Goal: Check status: Check status

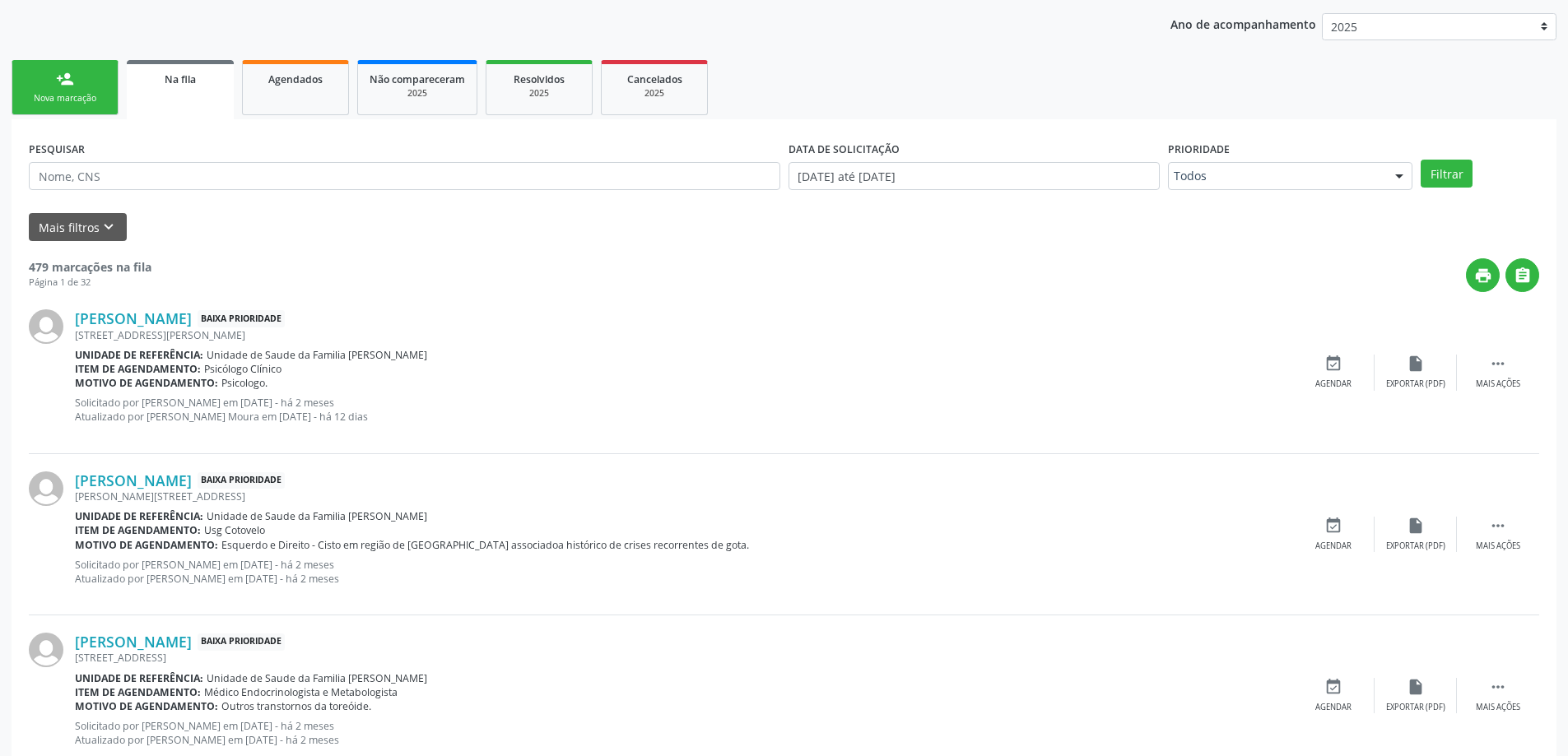
scroll to position [246, 0]
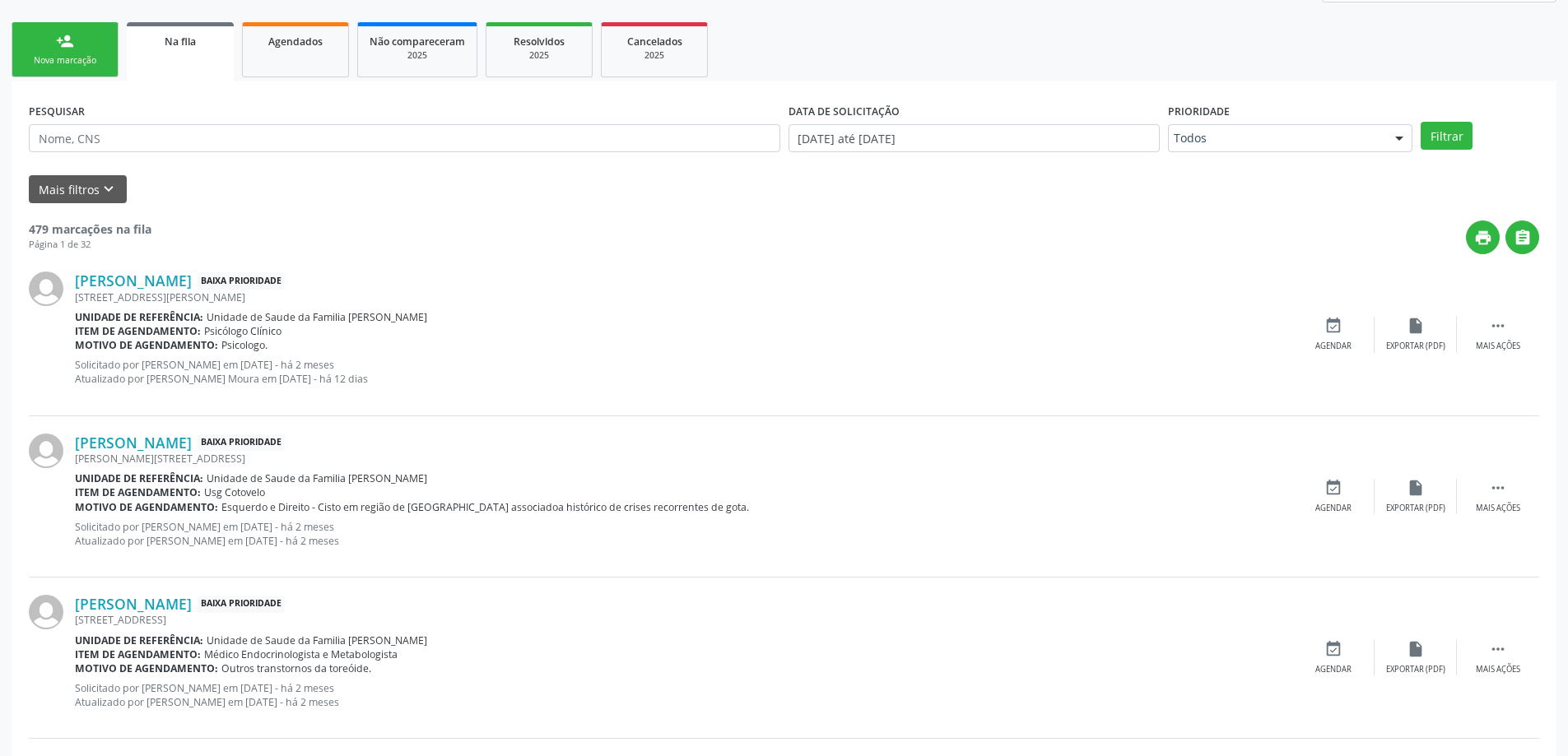
click at [165, 35] on span "Na fila" at bounding box center [181, 41] width 31 height 14
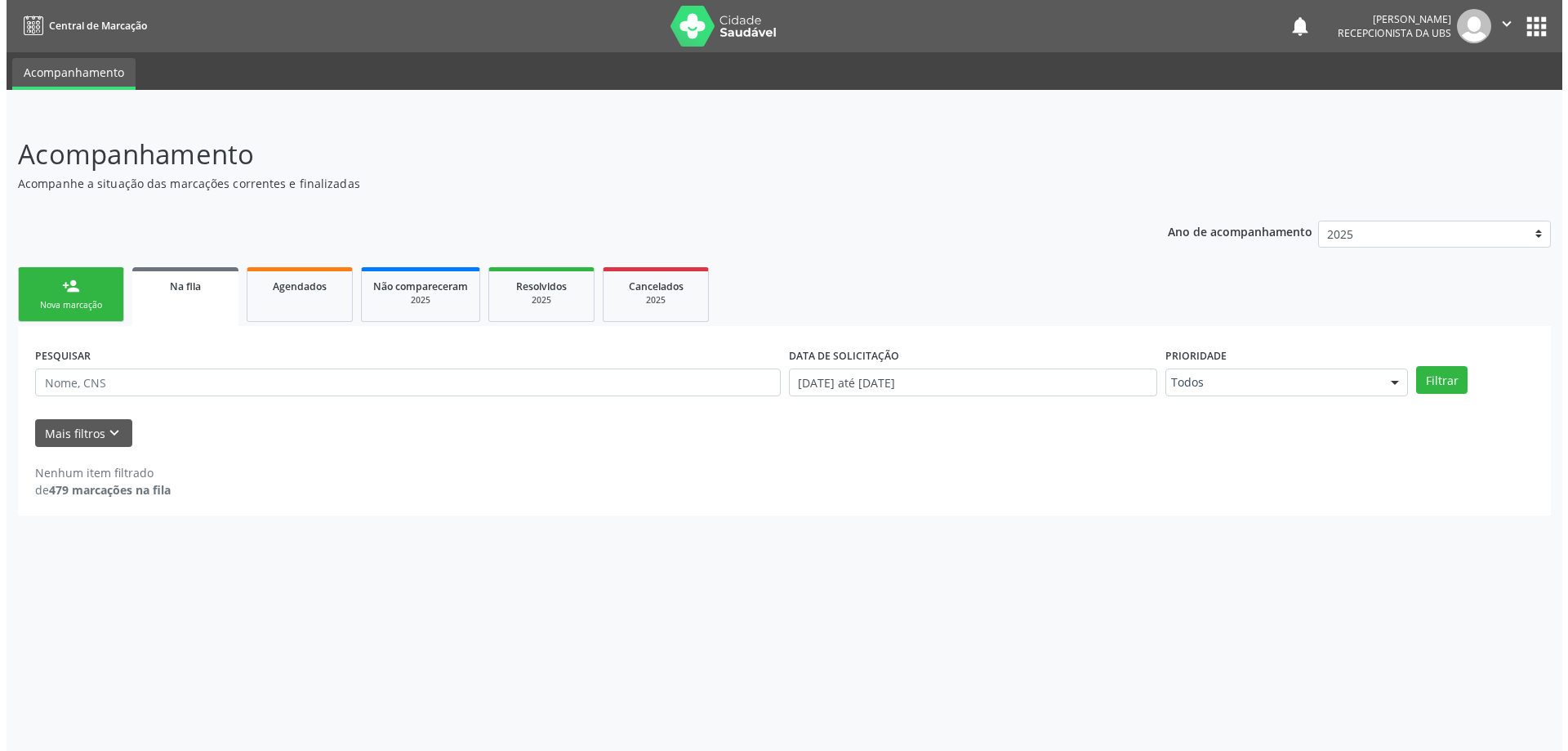
scroll to position [0, 0]
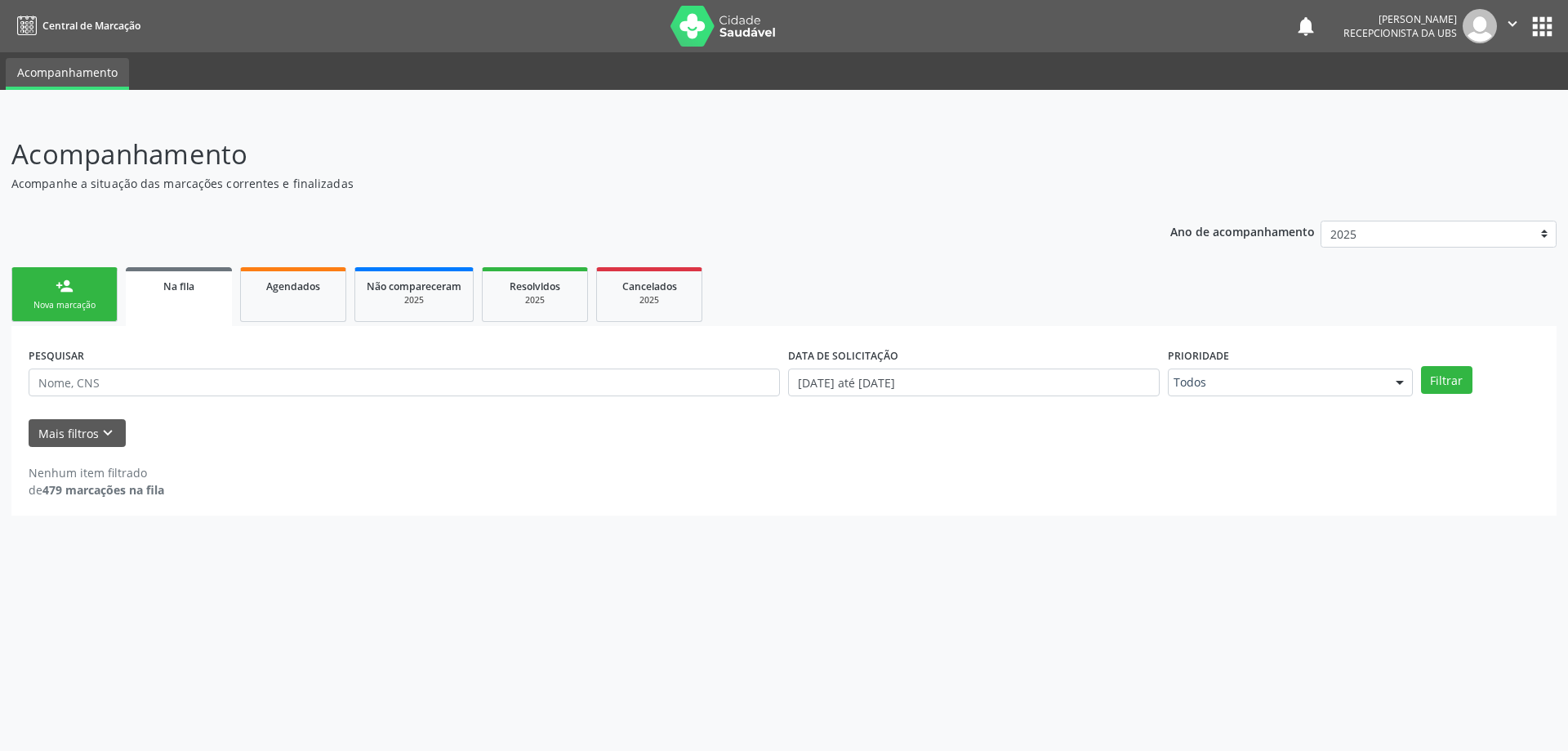
click at [216, 285] on div "Na fila" at bounding box center [178, 286] width 83 height 18
click at [260, 210] on div "Ano de acompanhamento 2025 person_add Nova marcação Na fila Agendados Não compa…" at bounding box center [784, 362] width 1546 height 307
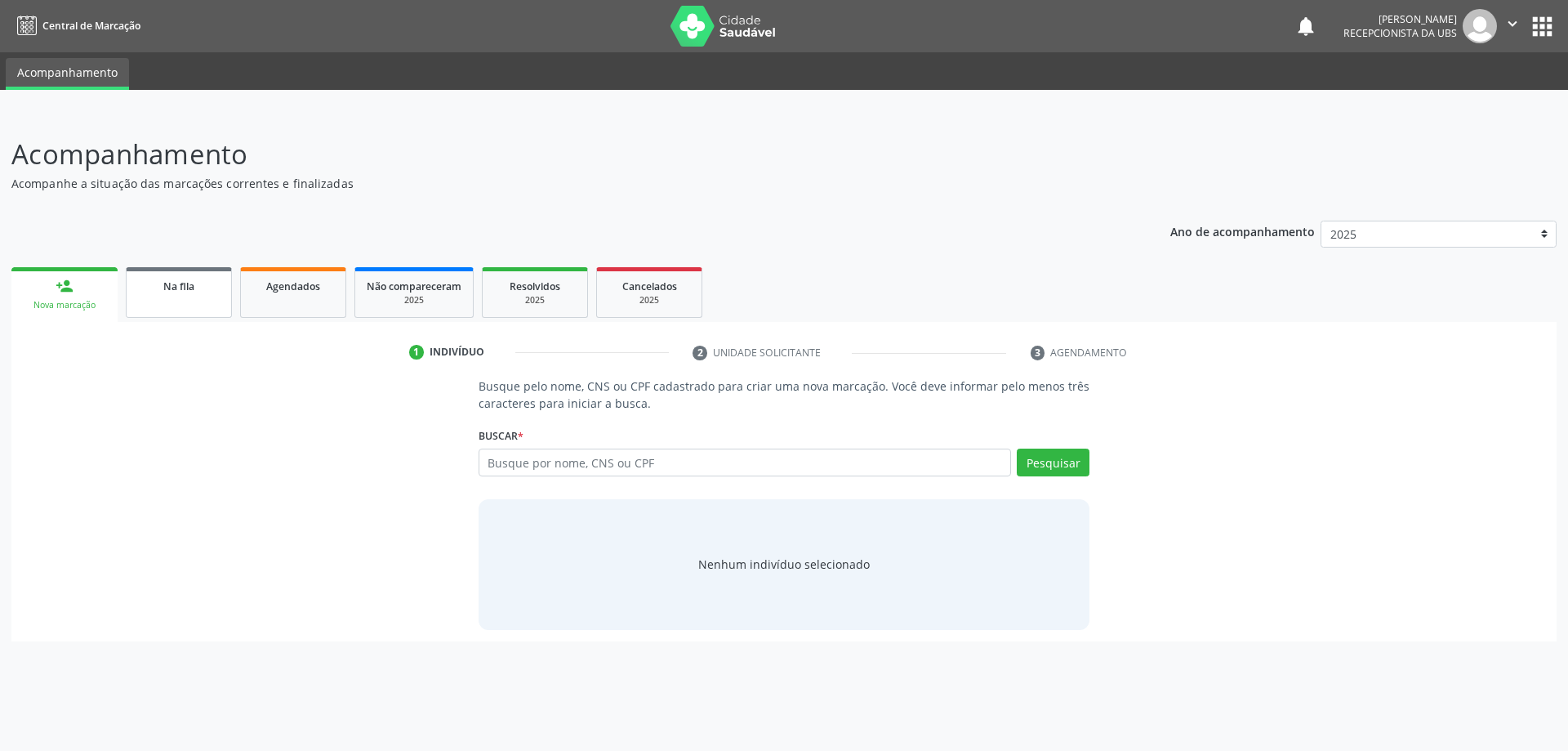
click at [169, 296] on link "Na fila" at bounding box center [178, 293] width 106 height 51
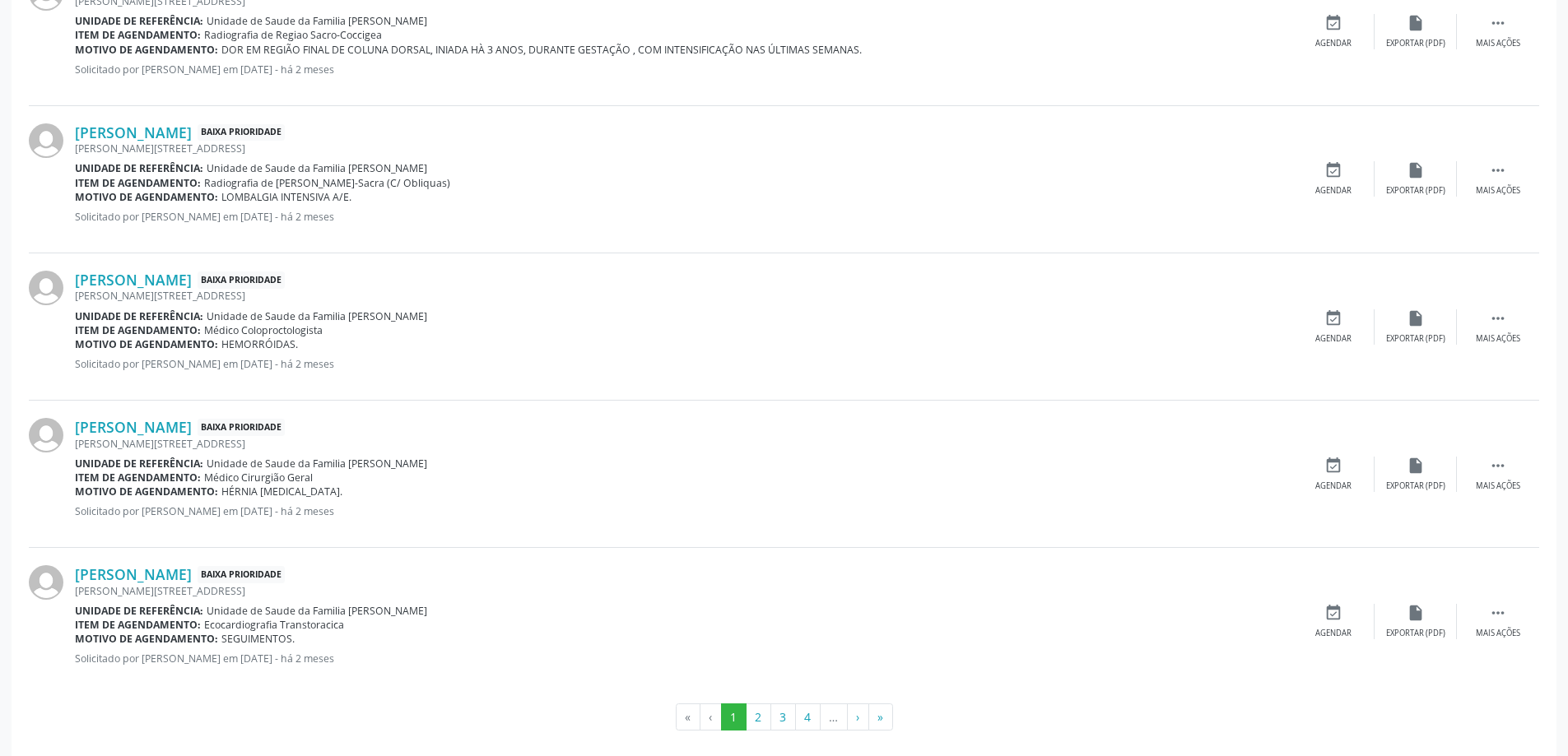
scroll to position [2074, 0]
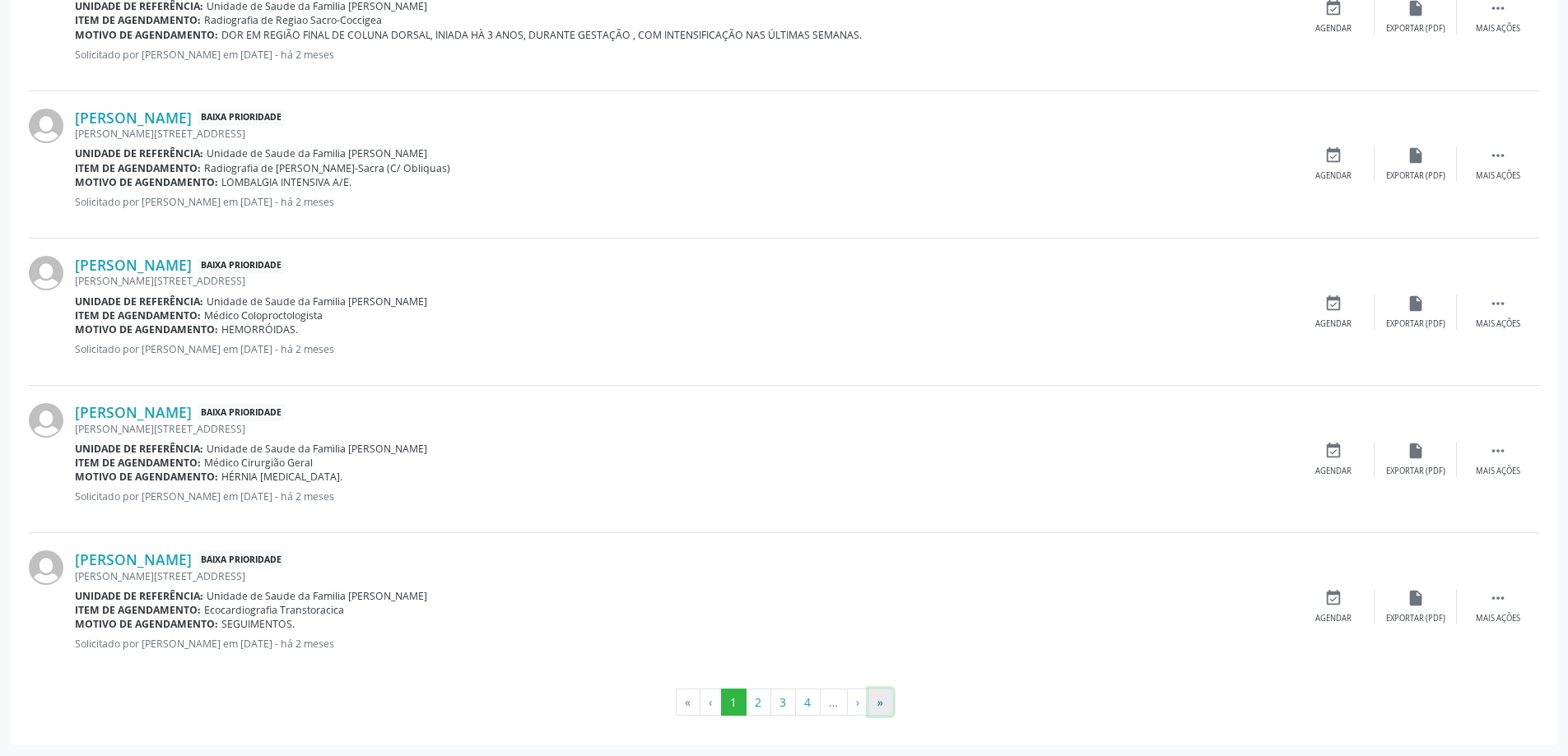
click at [885, 699] on button "»" at bounding box center [880, 702] width 25 height 27
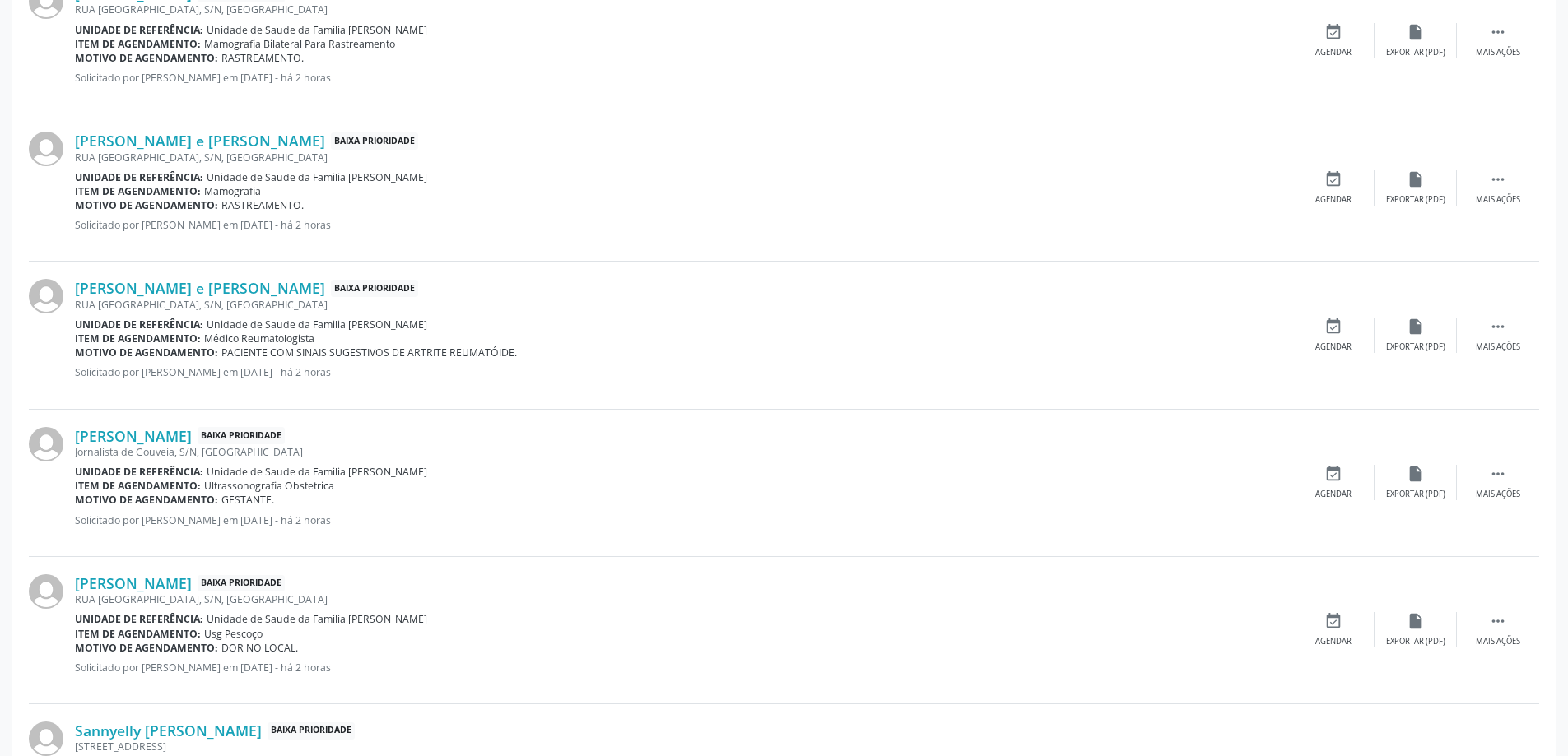
scroll to position [1152, 0]
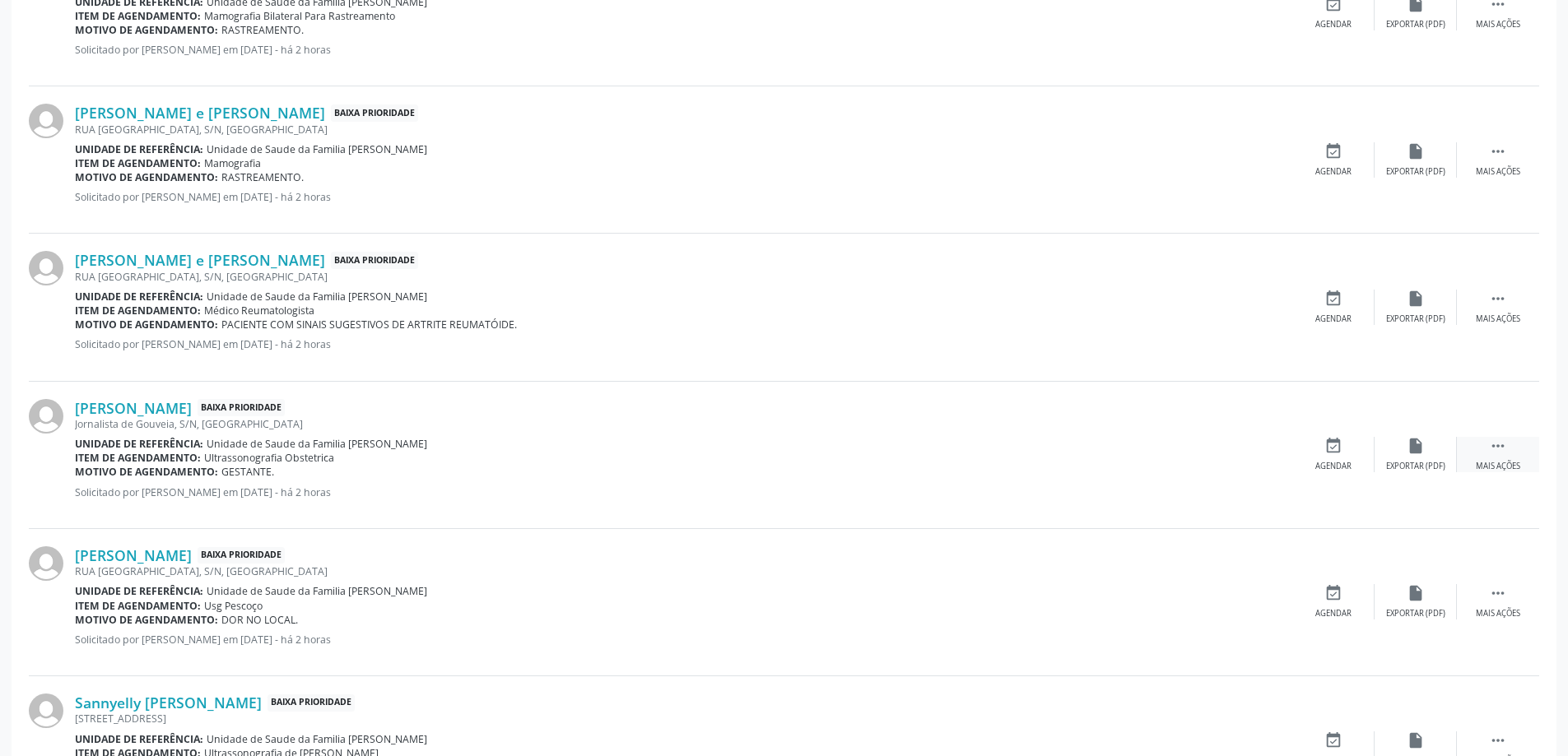
click at [1492, 443] on icon "" at bounding box center [1497, 446] width 18 height 18
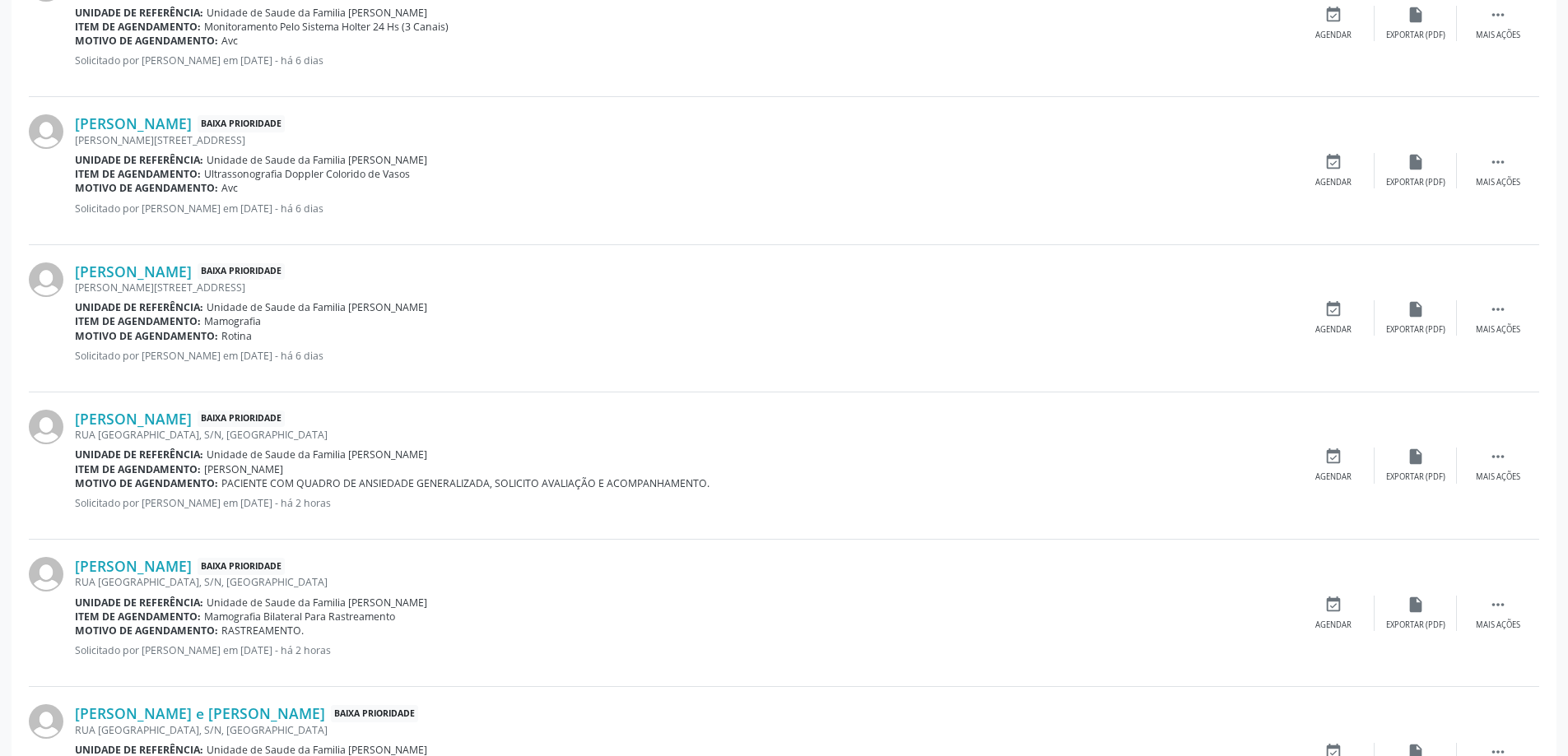
scroll to position [139, 0]
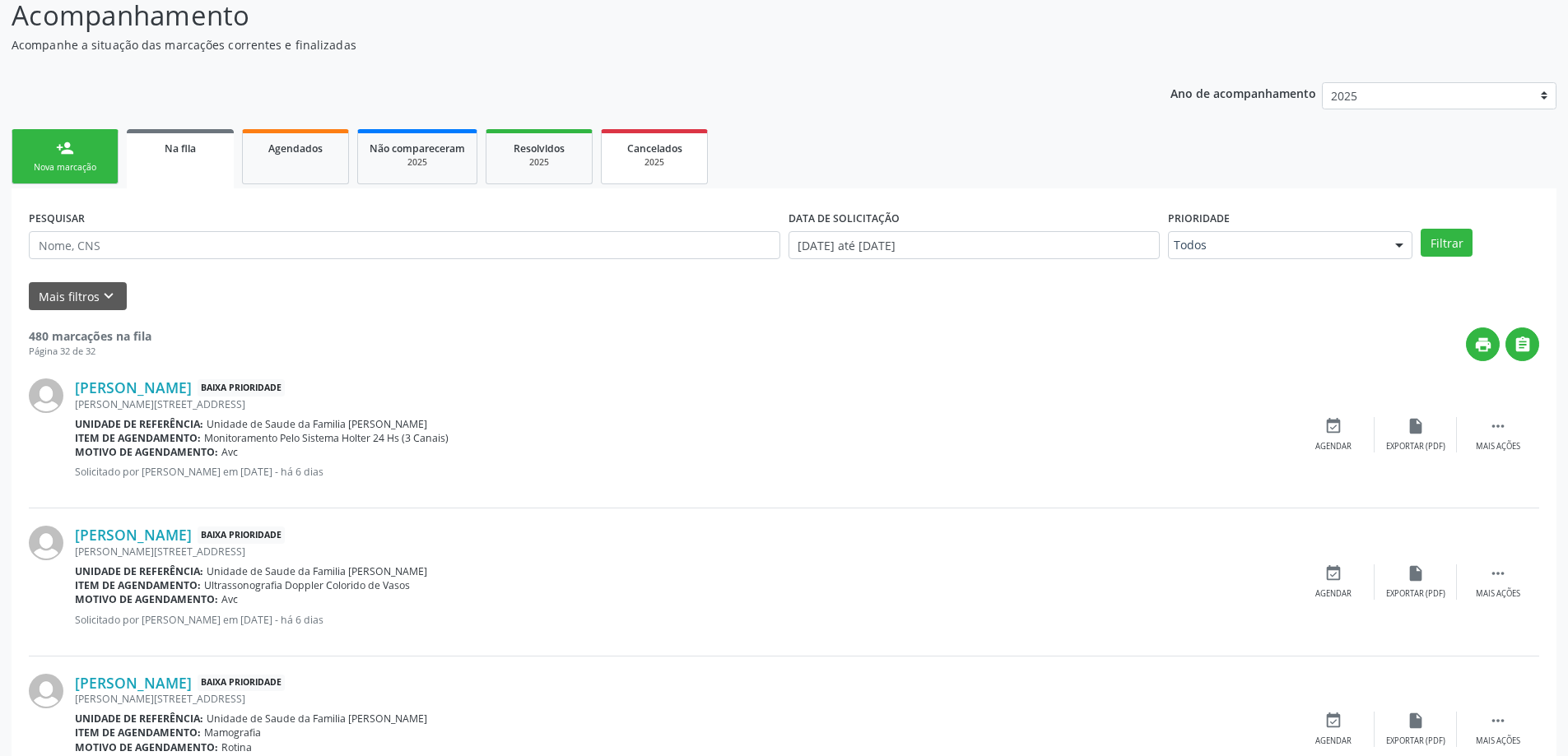
click at [658, 139] on div "Cancelados" at bounding box center [654, 148] width 83 height 18
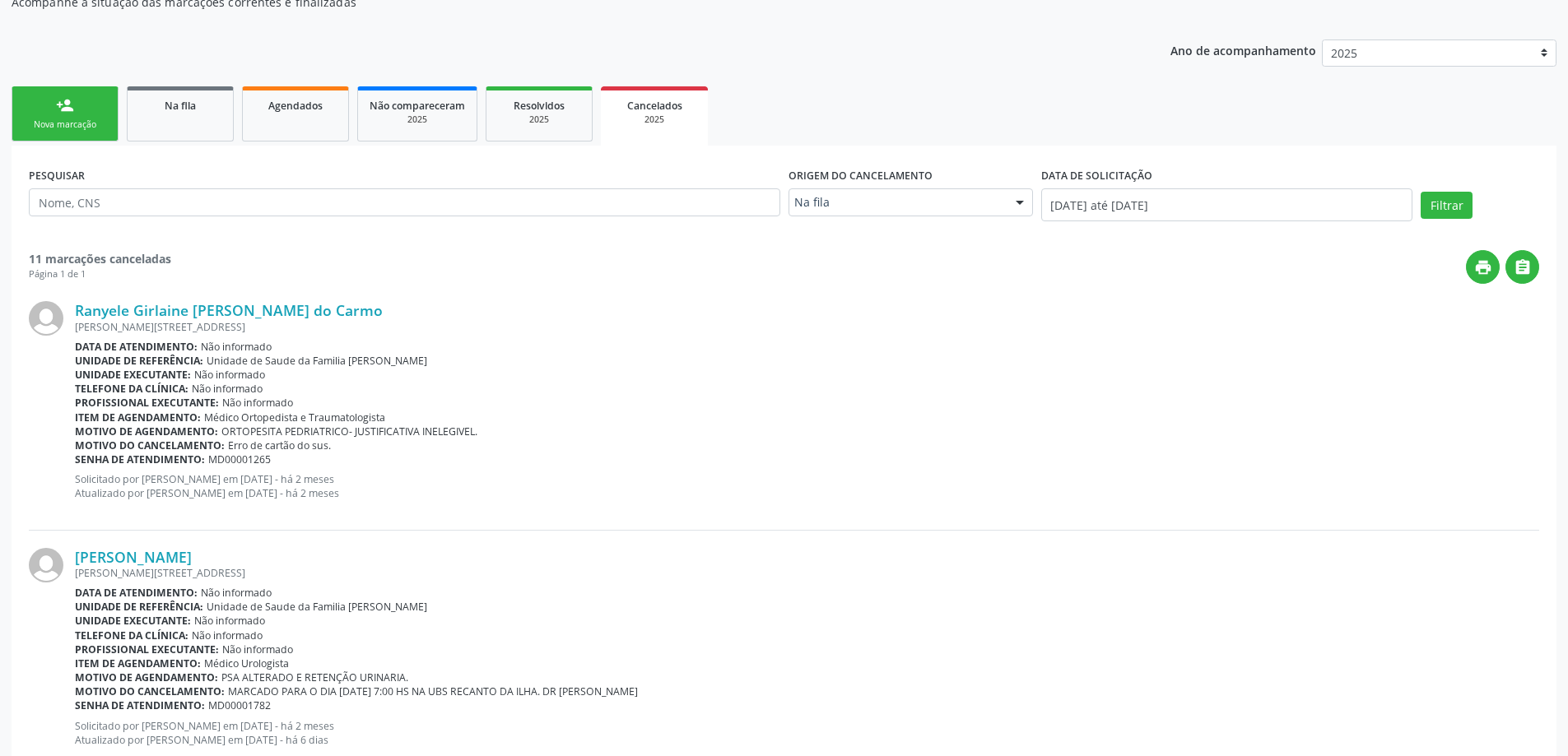
scroll to position [130, 0]
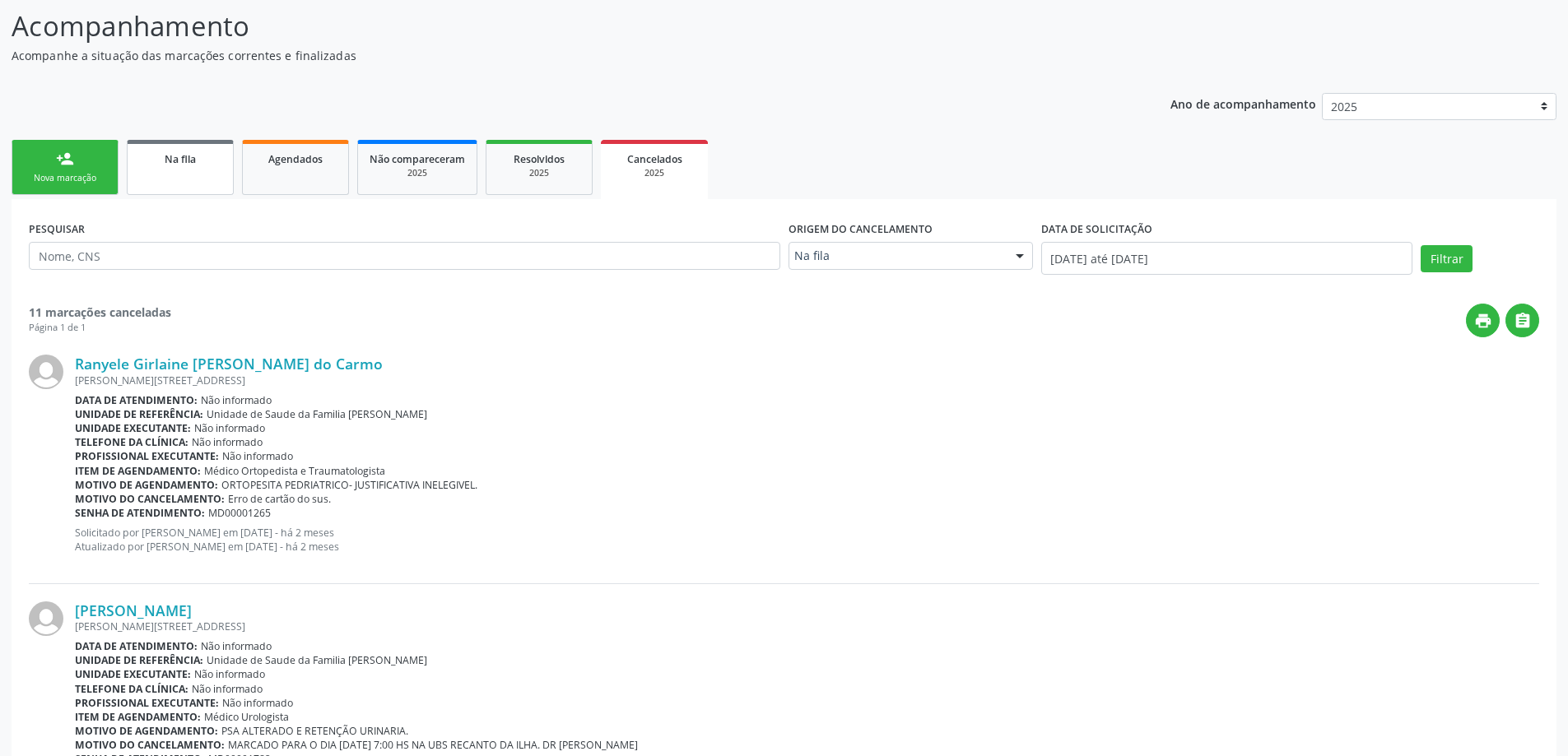
click at [169, 180] on link "Na fila" at bounding box center [180, 167] width 107 height 55
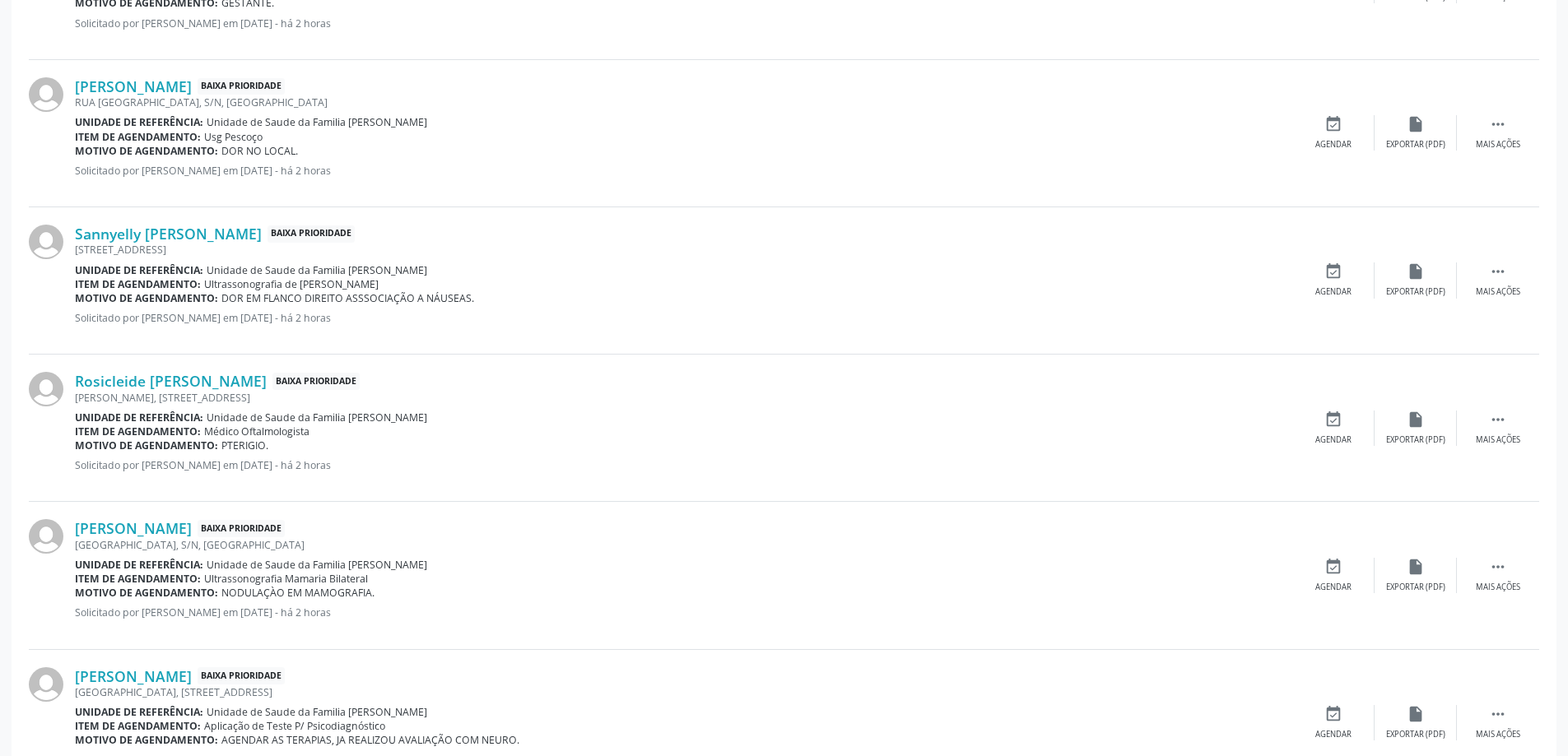
scroll to position [1291, 0]
